Goal: Check status

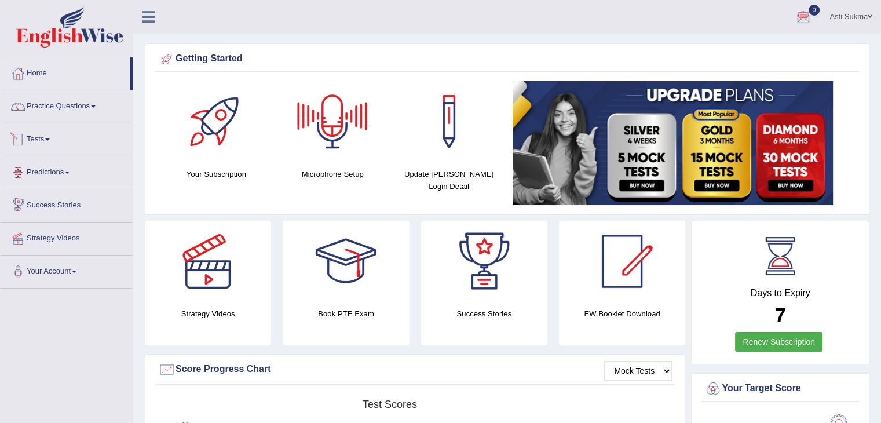
click at [45, 142] on link "Tests" at bounding box center [67, 137] width 132 height 29
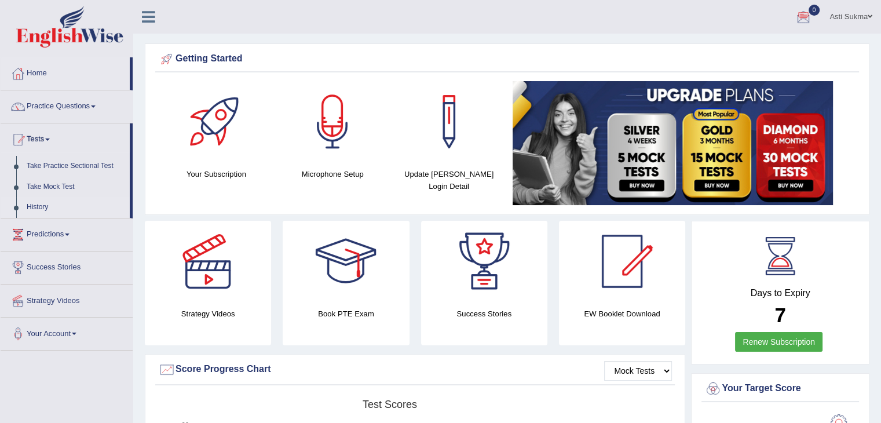
click at [37, 207] on link "History" at bounding box center [75, 207] width 108 height 21
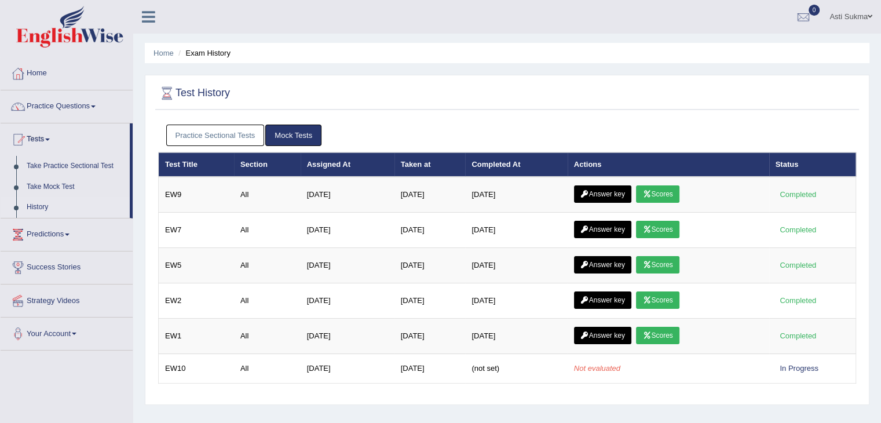
click at [236, 134] on link "Practice Sectional Tests" at bounding box center [215, 135] width 98 height 21
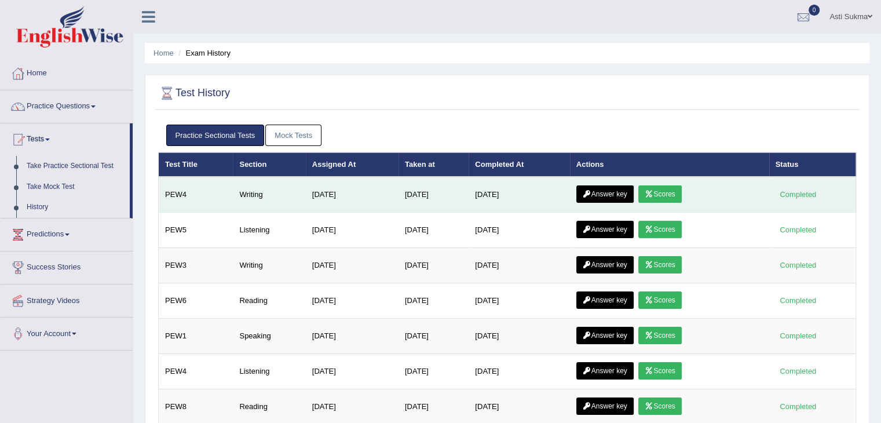
click at [620, 192] on link "Answer key" at bounding box center [604, 193] width 57 height 17
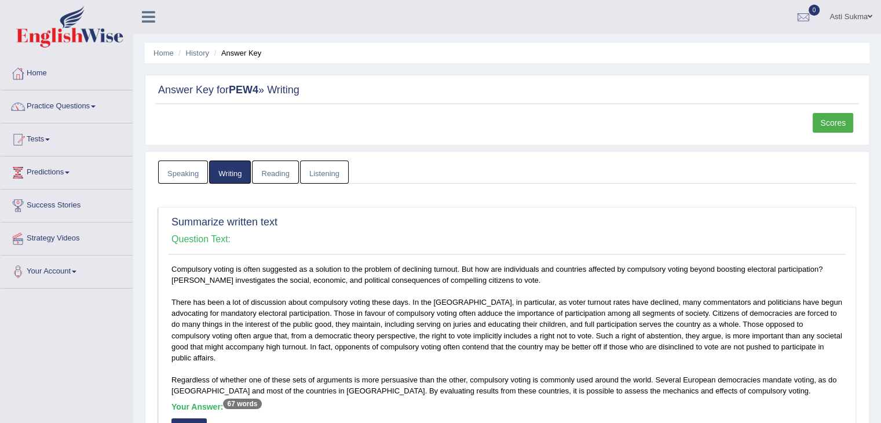
click at [830, 119] on link "Scores" at bounding box center [833, 123] width 41 height 20
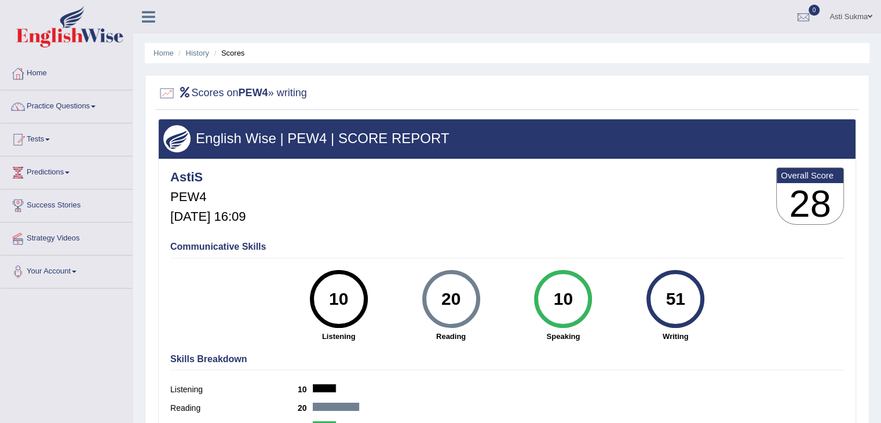
click at [797, 314] on div "Communicative Skills 10 Listening 20 Reading 10 Speaking 51 Writing" at bounding box center [507, 290] width 680 height 109
